Goal: Transaction & Acquisition: Purchase product/service

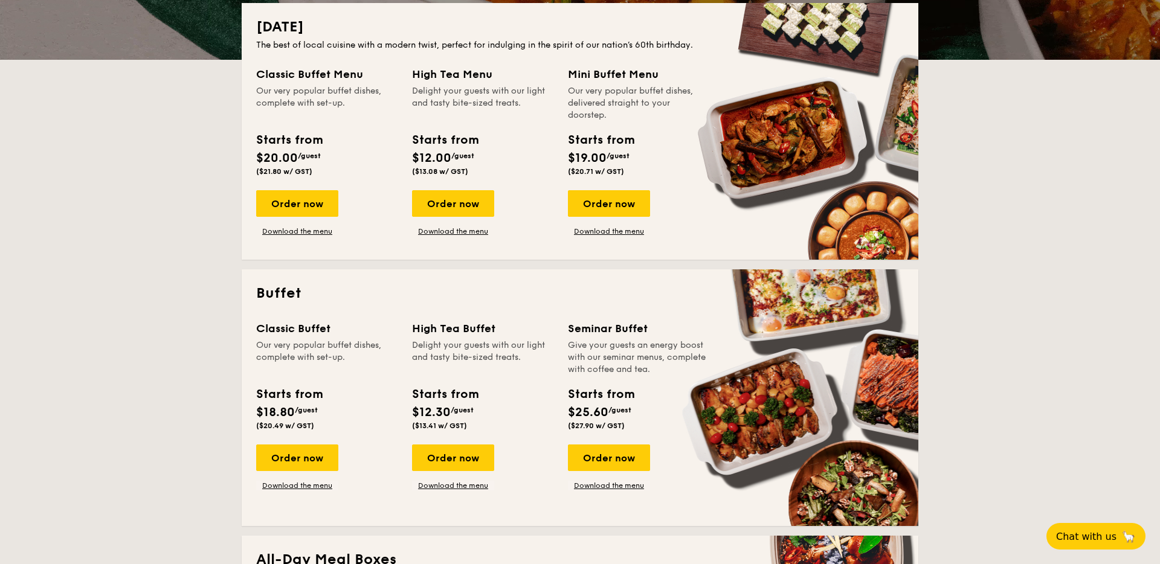
scroll to position [313, 0]
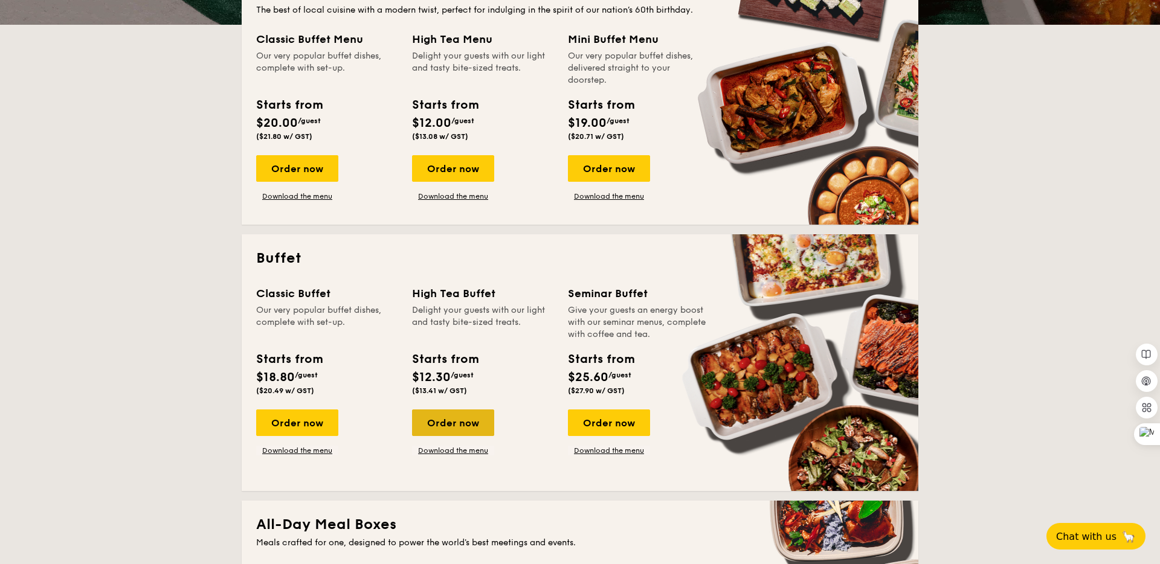
click at [448, 409] on div "Order now" at bounding box center [453, 422] width 82 height 27
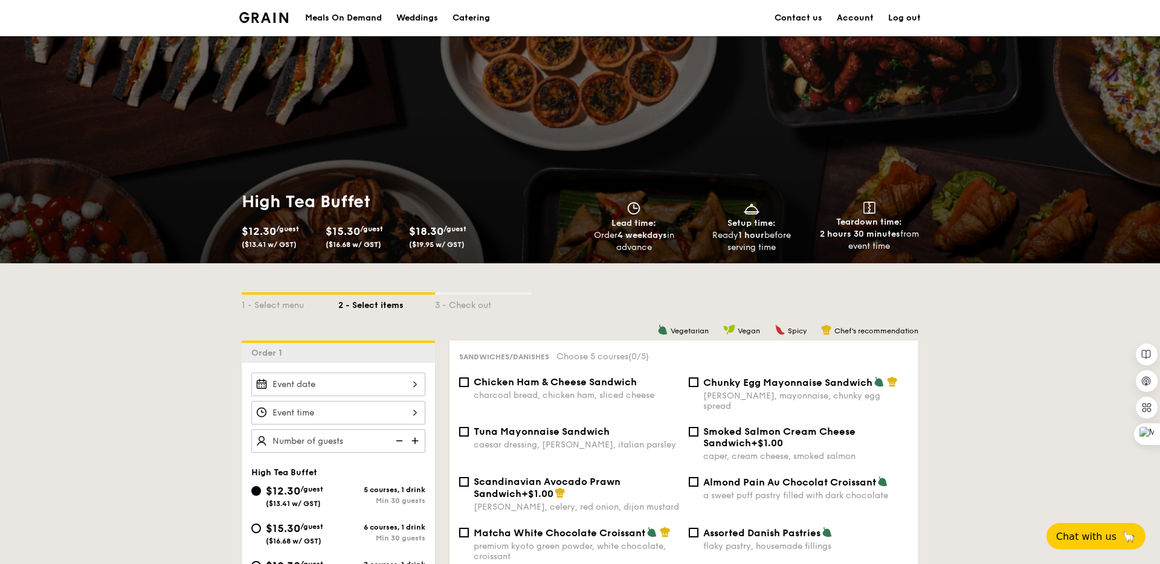
click at [386, 373] on div at bounding box center [338, 385] width 174 height 24
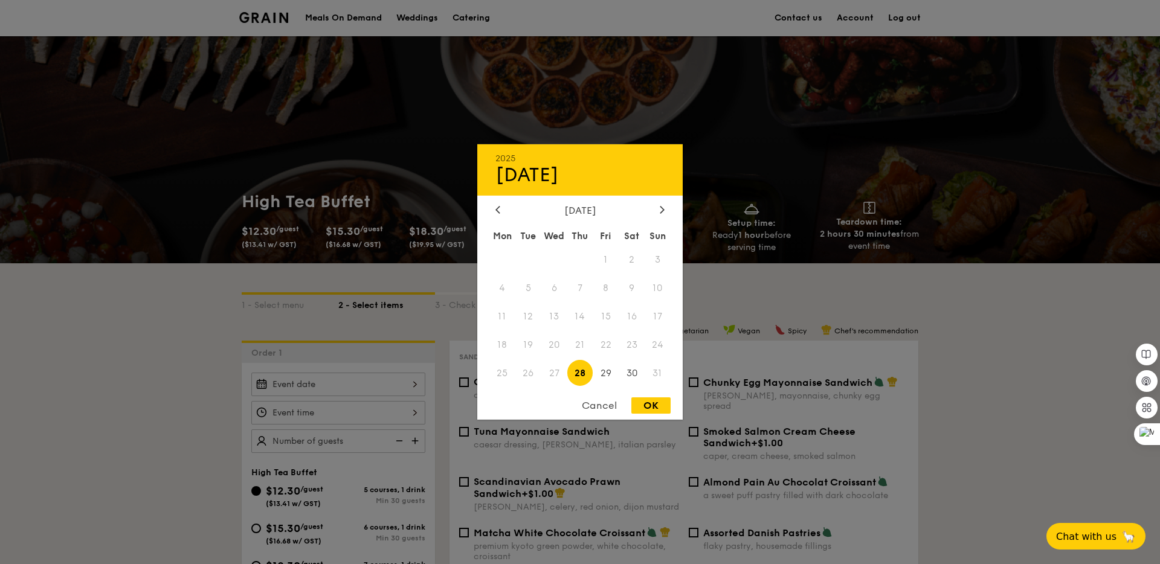
click at [788, 272] on div at bounding box center [580, 282] width 1160 height 564
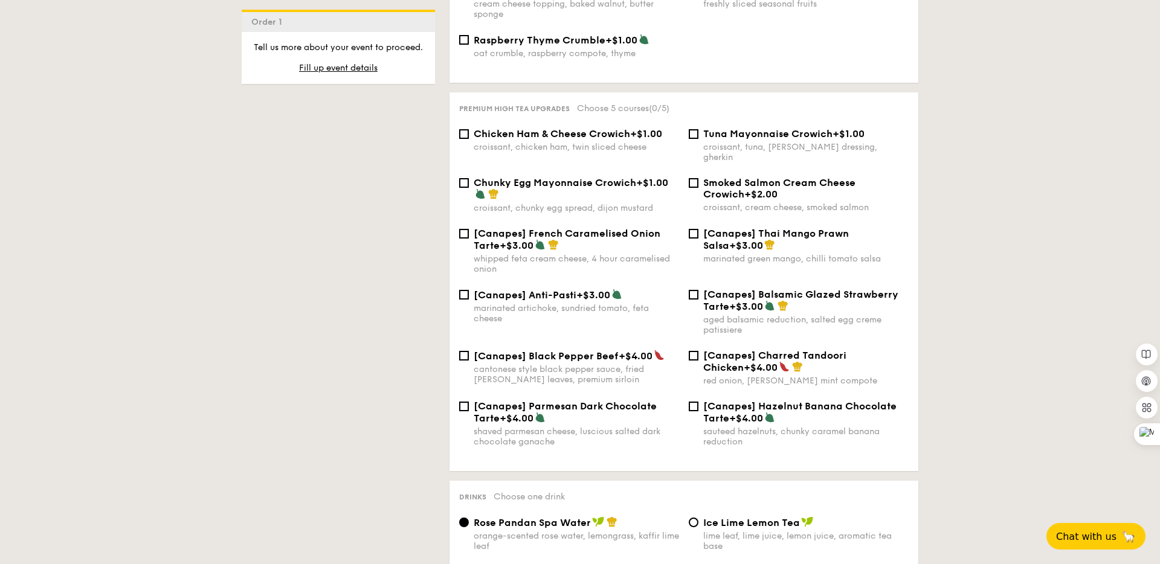
scroll to position [1534, 0]
click at [698, 129] on div "Tuna Mayonnaise Crowich +$1.00 croissant, tuna, caesar dressing, gherkin" at bounding box center [799, 146] width 230 height 34
click at [696, 130] on input "Tuna Mayonnaise Crowich +$1.00 croissant, tuna, caesar dressing, gherkin" at bounding box center [694, 135] width 10 height 10
checkbox input "true"
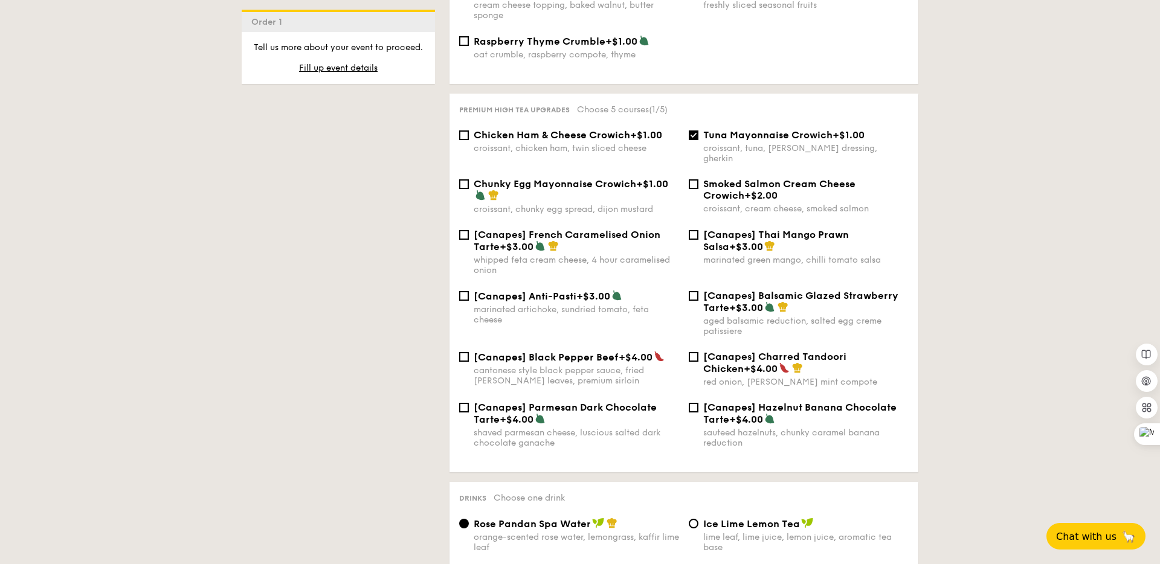
click at [696, 178] on div "Smoked Salmon Cream Cheese Crowich +$2.00 croissant, cream cheese, smoked salmon" at bounding box center [799, 196] width 230 height 36
click at [694, 179] on input "Smoked Salmon Cream Cheese Crowich +$2.00 croissant, cream cheese, smoked salmon" at bounding box center [694, 184] width 10 height 10
checkbox input "true"
click at [693, 230] on input "[Canapes] Thai Mango Prawn Salsa +$3.00 marinated green mango, chilli tomato sa…" at bounding box center [694, 235] width 10 height 10
checkbox input "true"
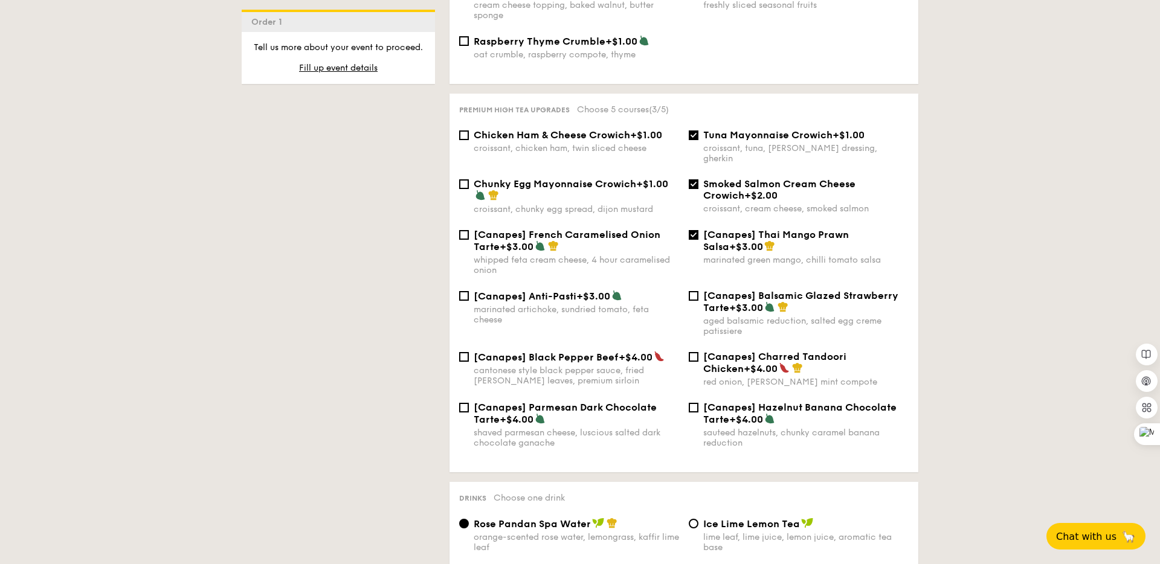
click at [699, 290] on div "[Canapes] Balsamic Glazed Strawberry Tarte +$3.00 aged balsamic reduction, salt…" at bounding box center [799, 313] width 230 height 47
click at [697, 291] on input "[Canapes] Balsamic Glazed Strawberry Tarte +$3.00 aged balsamic reduction, salt…" at bounding box center [694, 296] width 10 height 10
checkbox input "true"
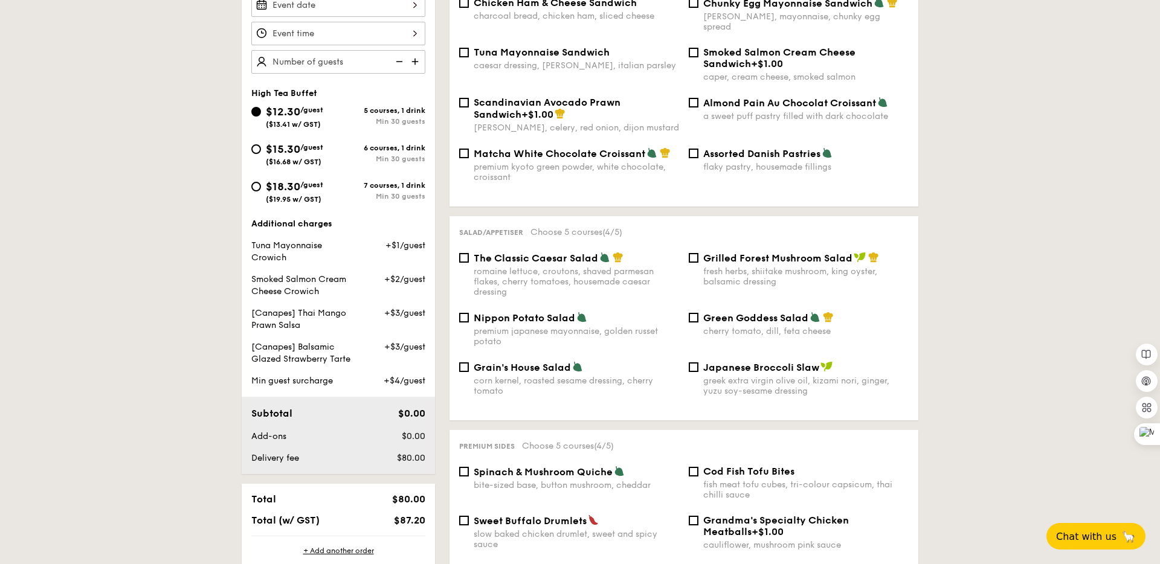
scroll to position [307, 0]
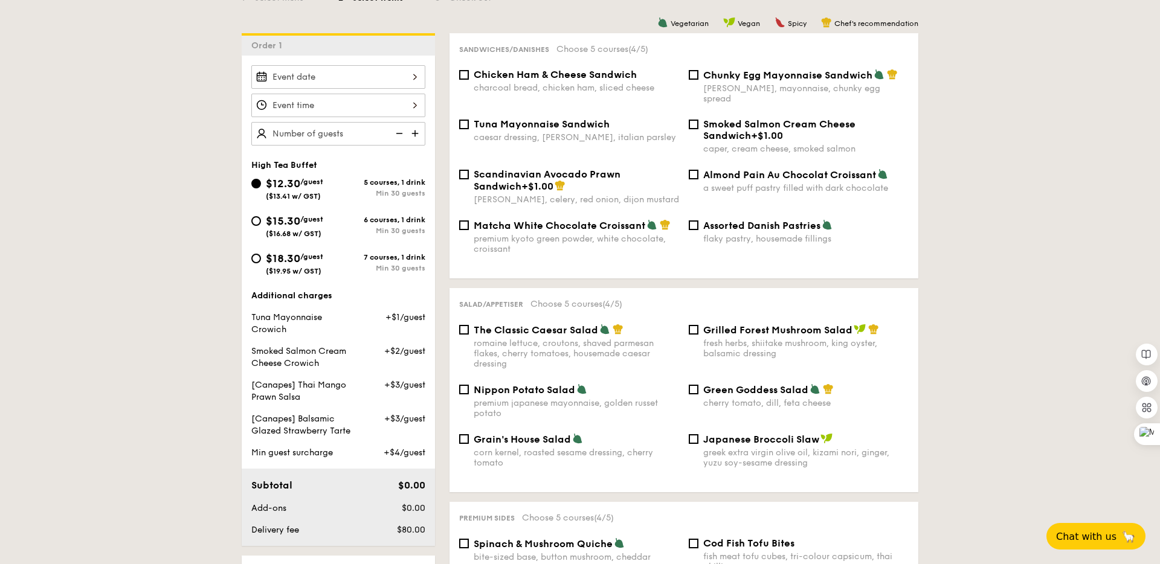
click at [342, 77] on div at bounding box center [338, 77] width 174 height 24
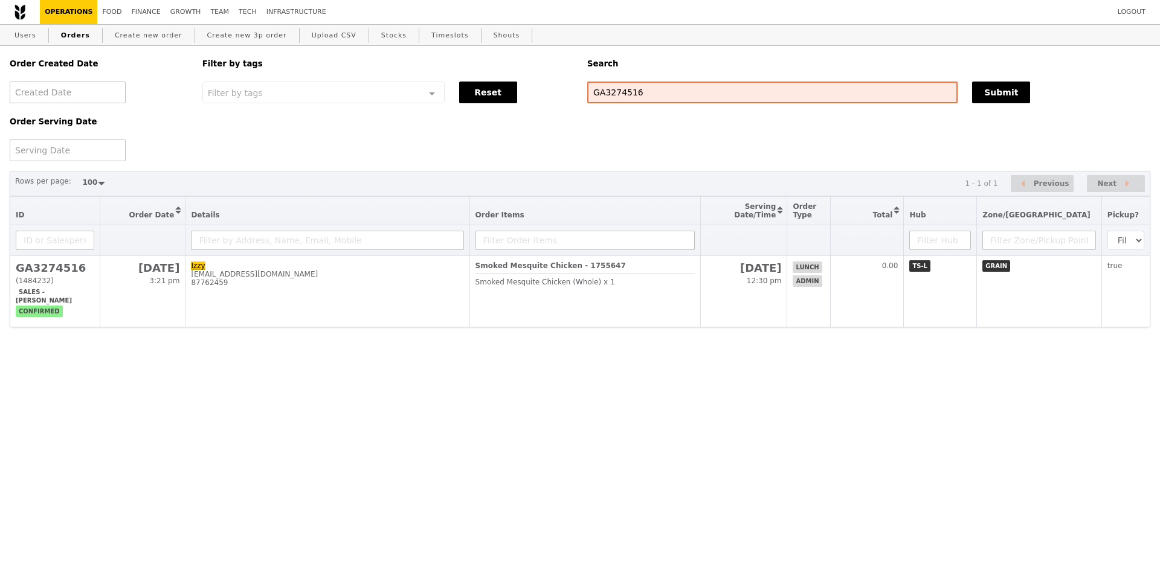
select select "100"
